Goal: Task Accomplishment & Management: Use online tool/utility

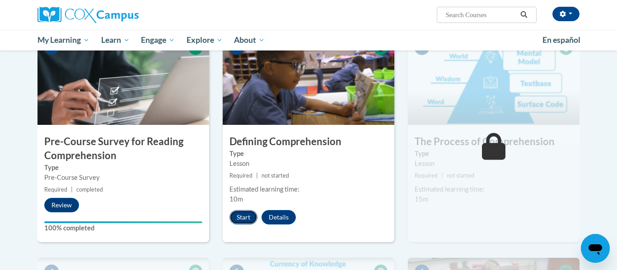
click at [245, 223] on button "Start" at bounding box center [243, 217] width 28 height 14
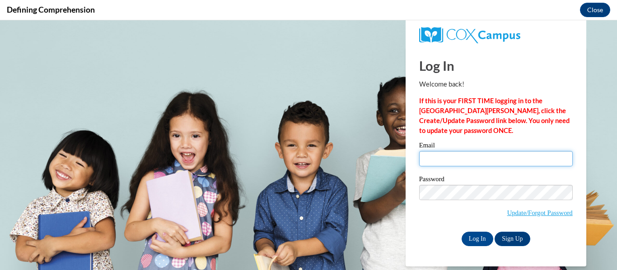
type input "[EMAIL_ADDRESS][DOMAIN_NAME]"
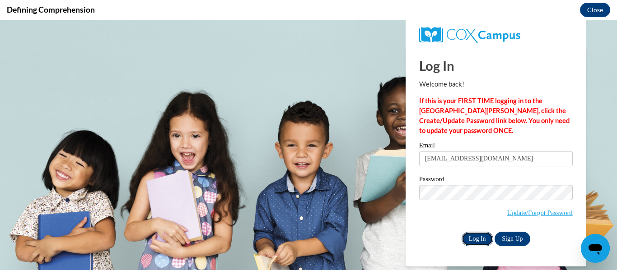
click at [483, 236] on input "Log In" at bounding box center [477, 239] width 32 height 14
